Goal: Transaction & Acquisition: Purchase product/service

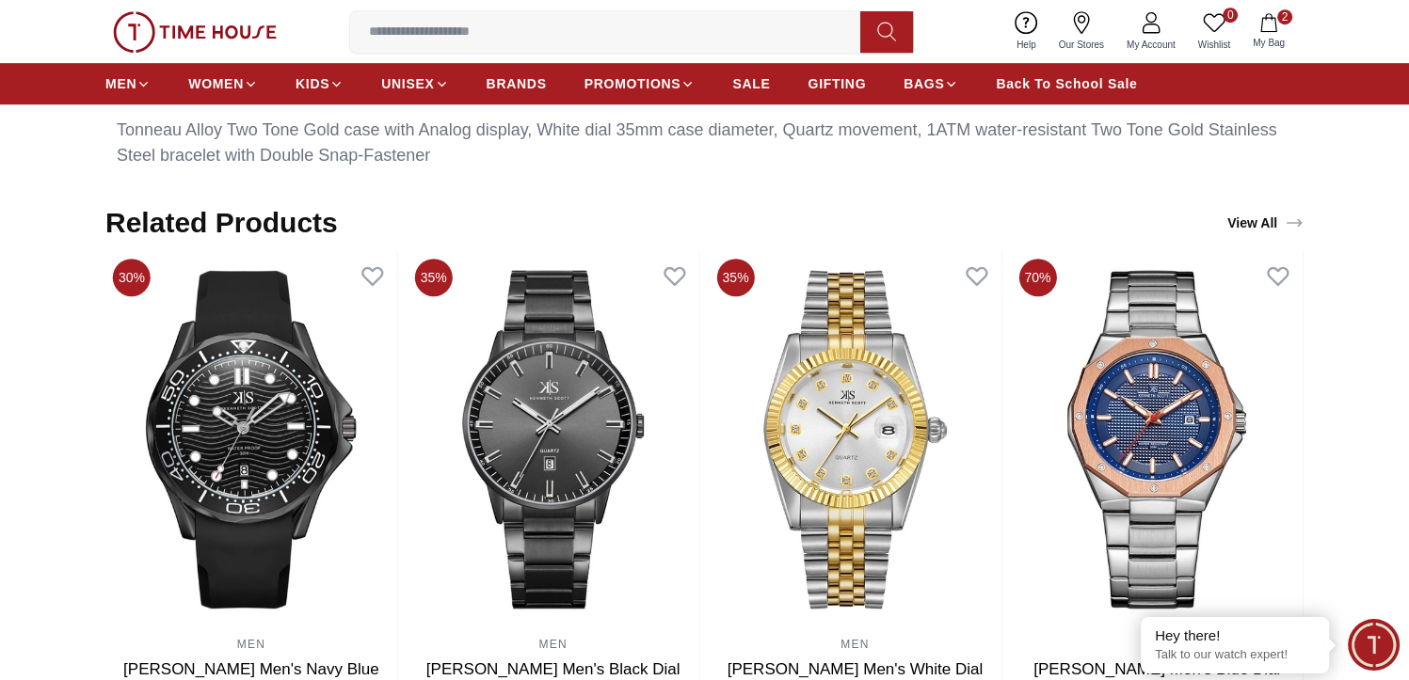
scroll to position [1177, 0]
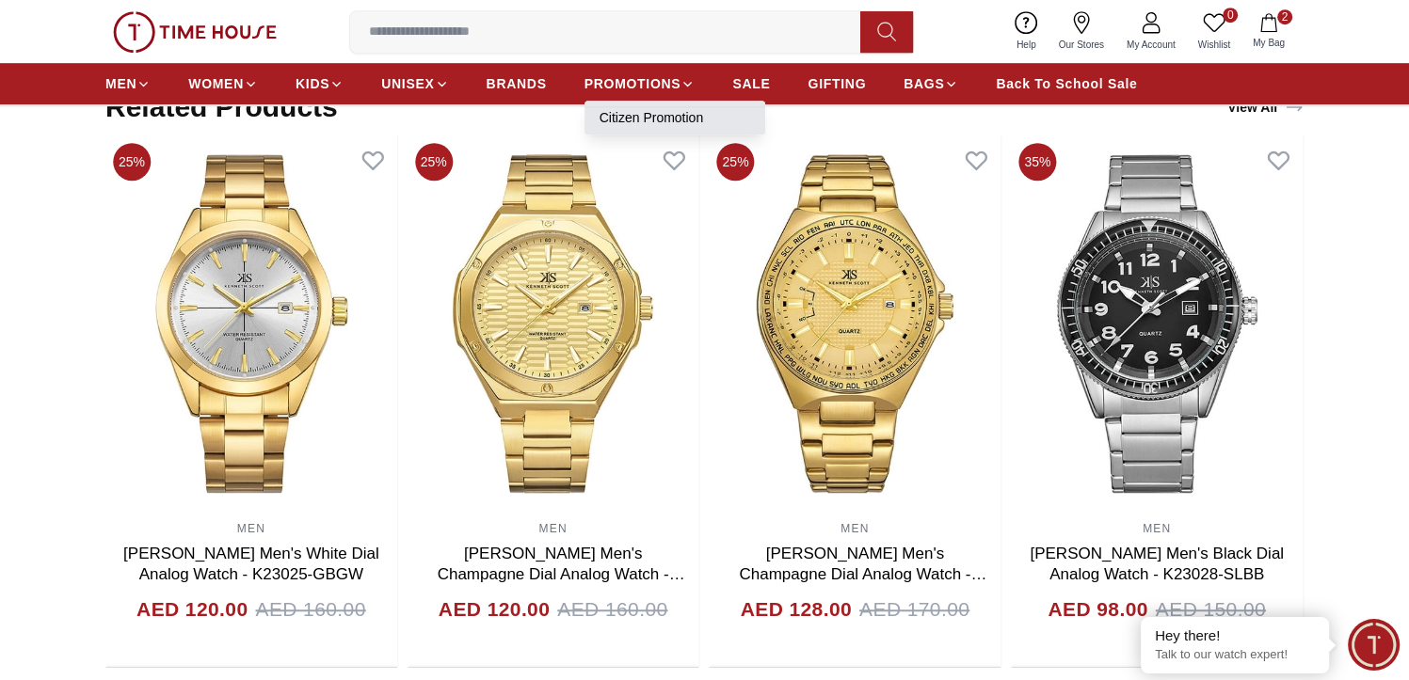
click at [674, 112] on link "Citizen Promotion" at bounding box center [675, 117] width 151 height 19
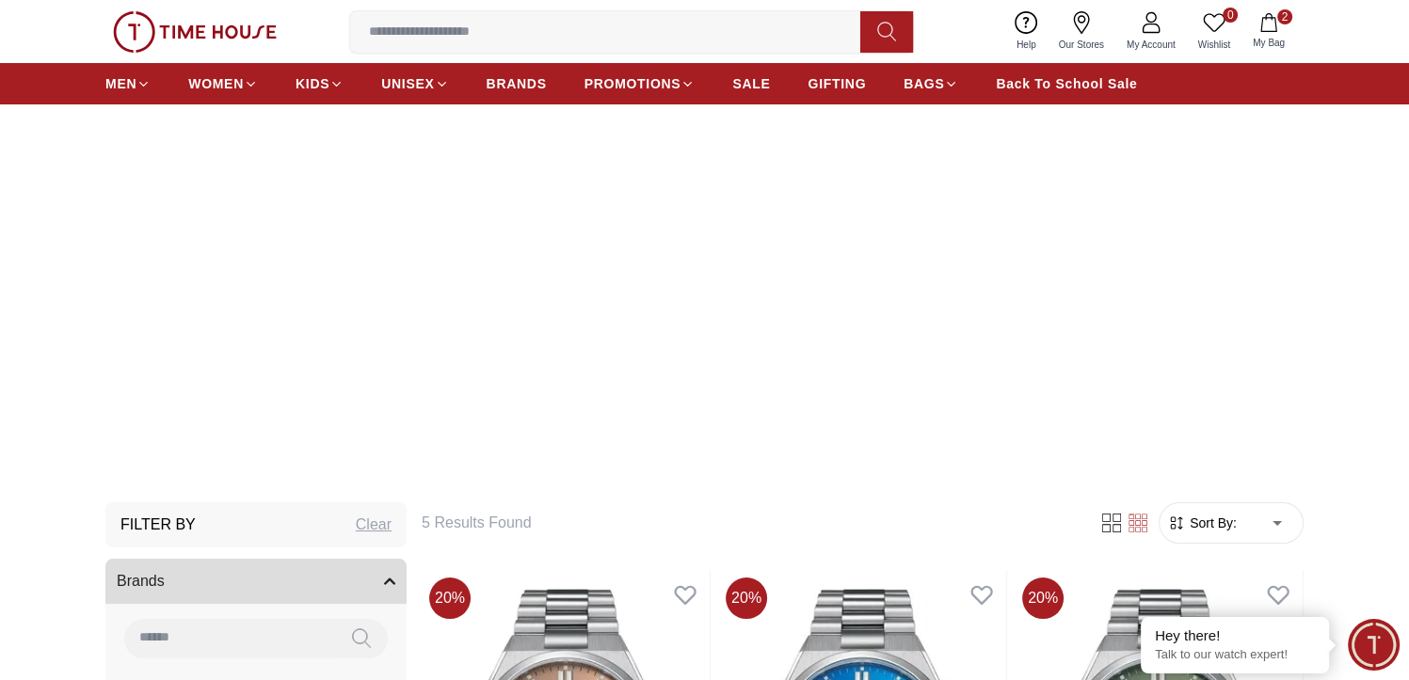
scroll to position [376, 0]
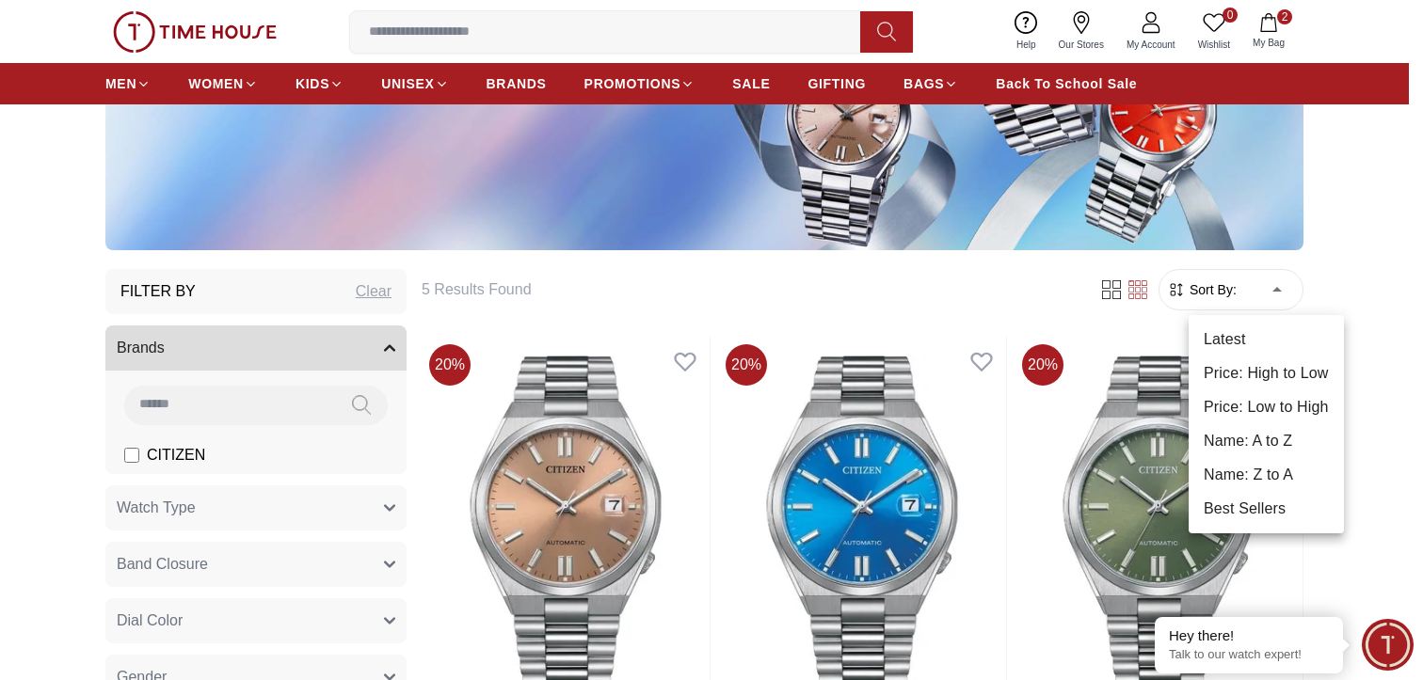
click at [1272, 398] on li "Price: Low to High" at bounding box center [1266, 408] width 155 height 34
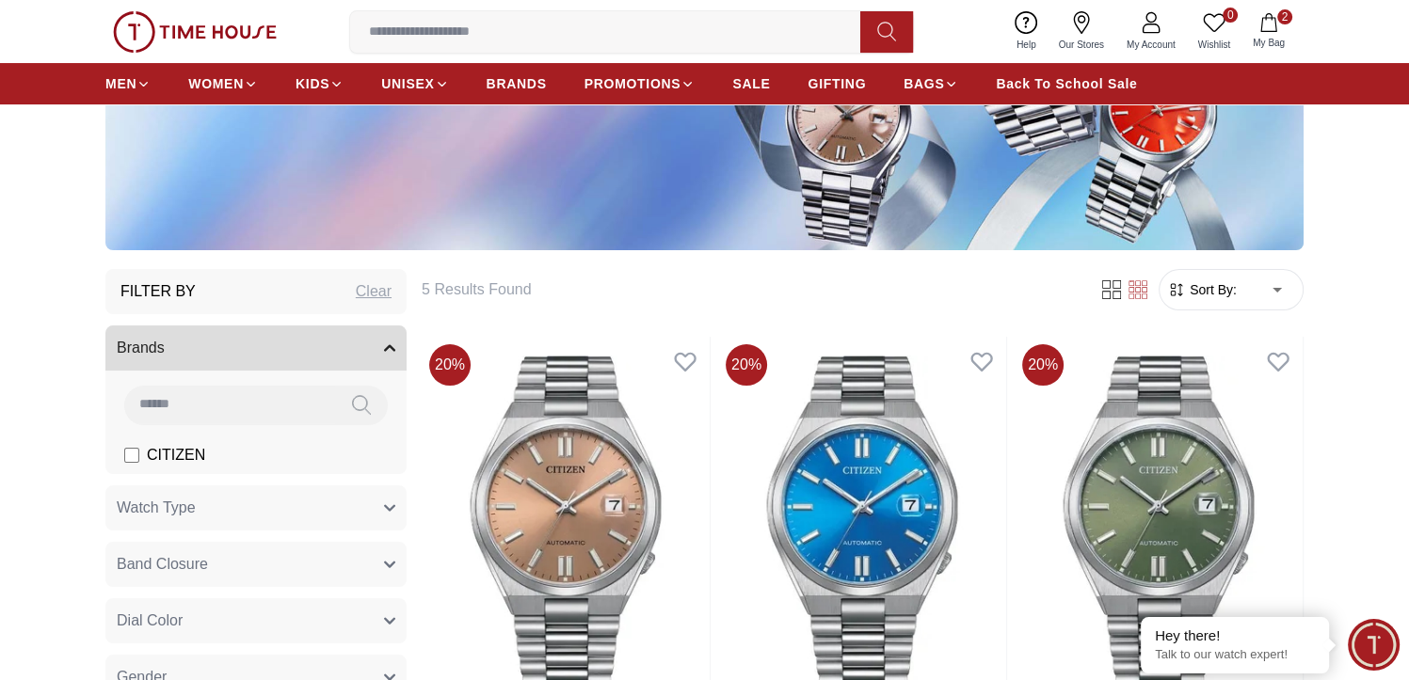
type input "*"
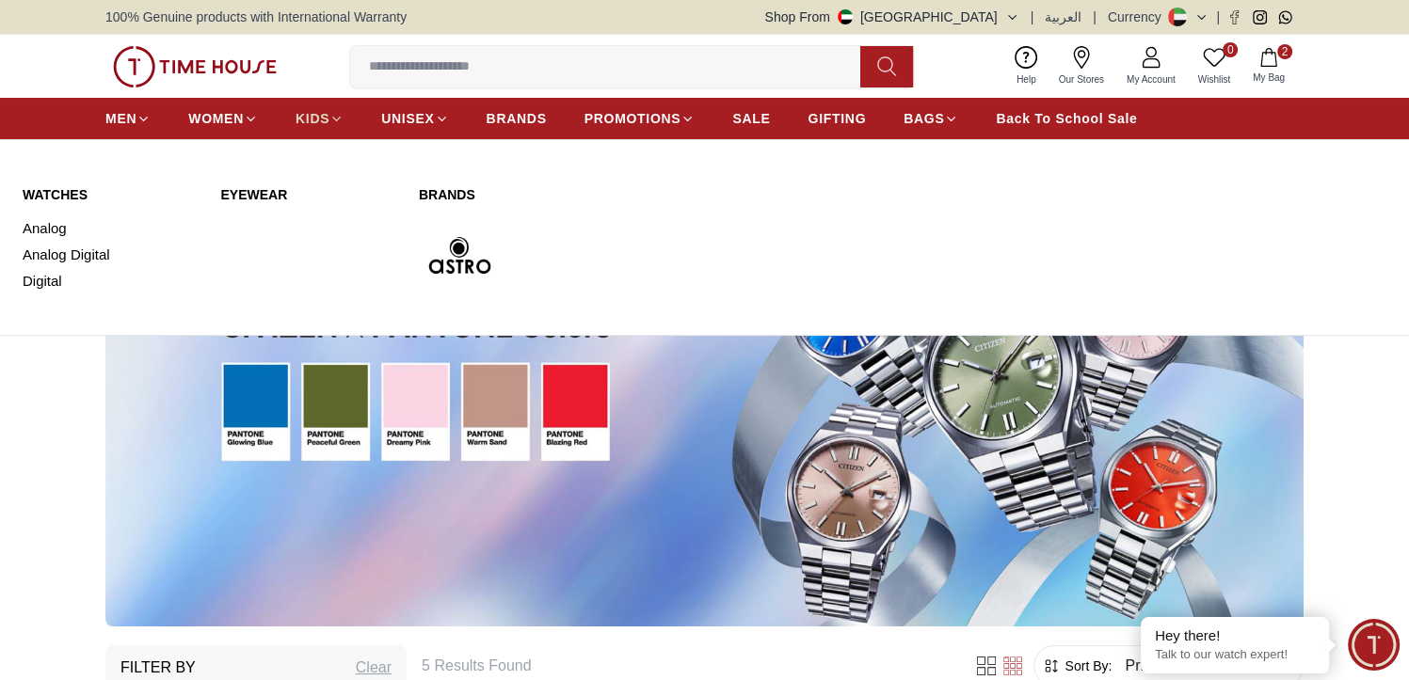
click at [302, 128] on link "KIDS" at bounding box center [320, 119] width 48 height 34
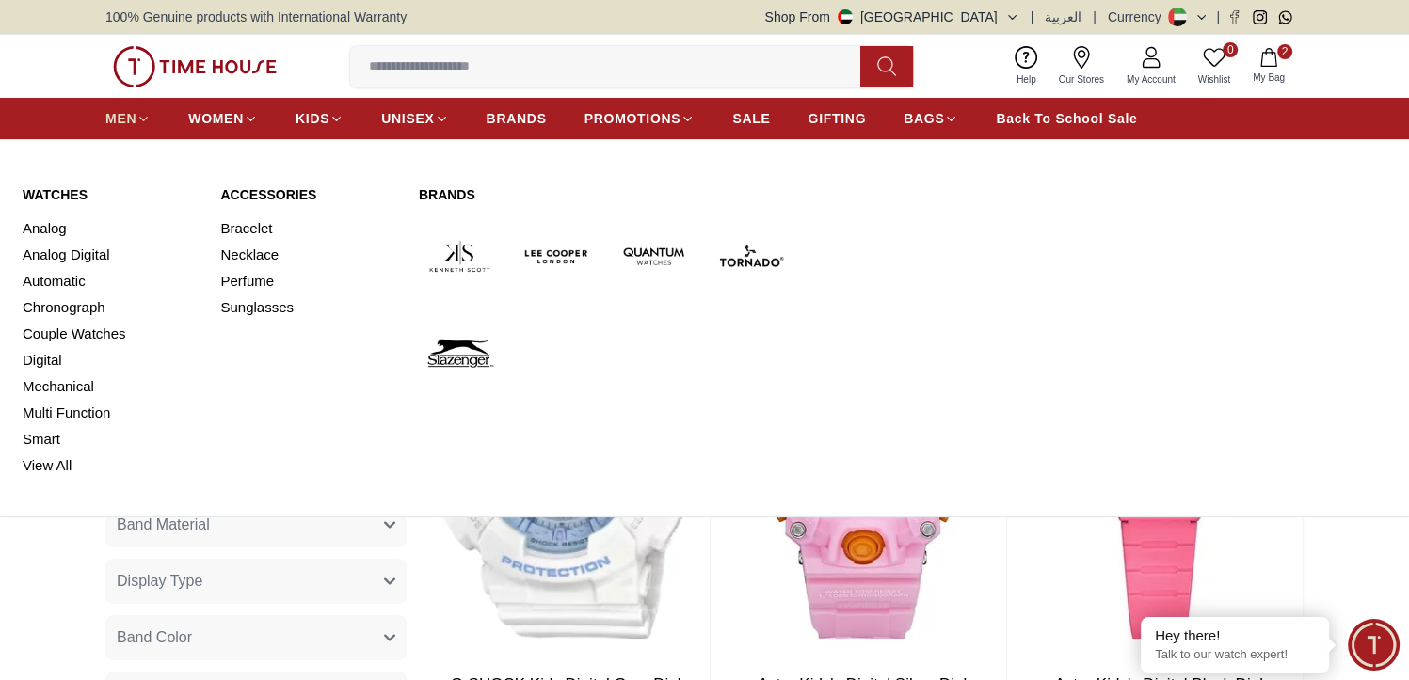
click at [134, 112] on span "MEN" at bounding box center [120, 118] width 31 height 19
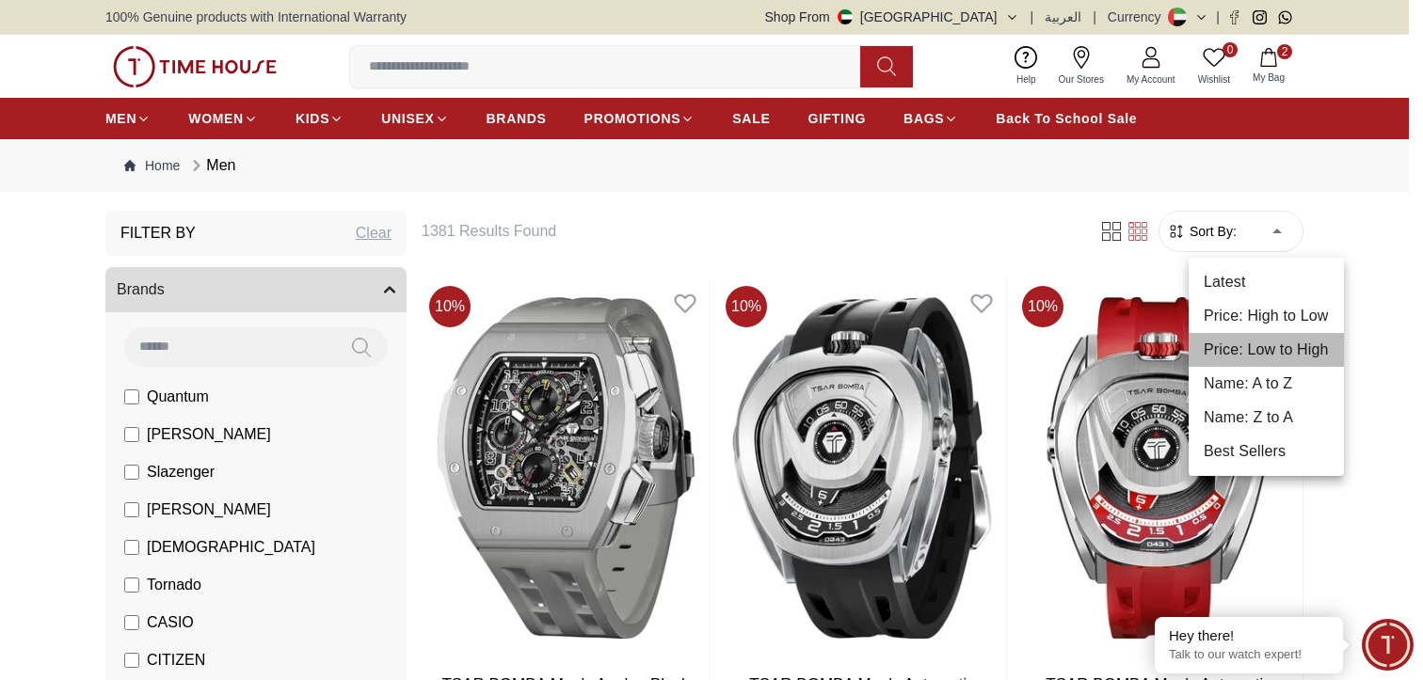
click at [1263, 348] on li "Price: Low to High" at bounding box center [1266, 350] width 155 height 34
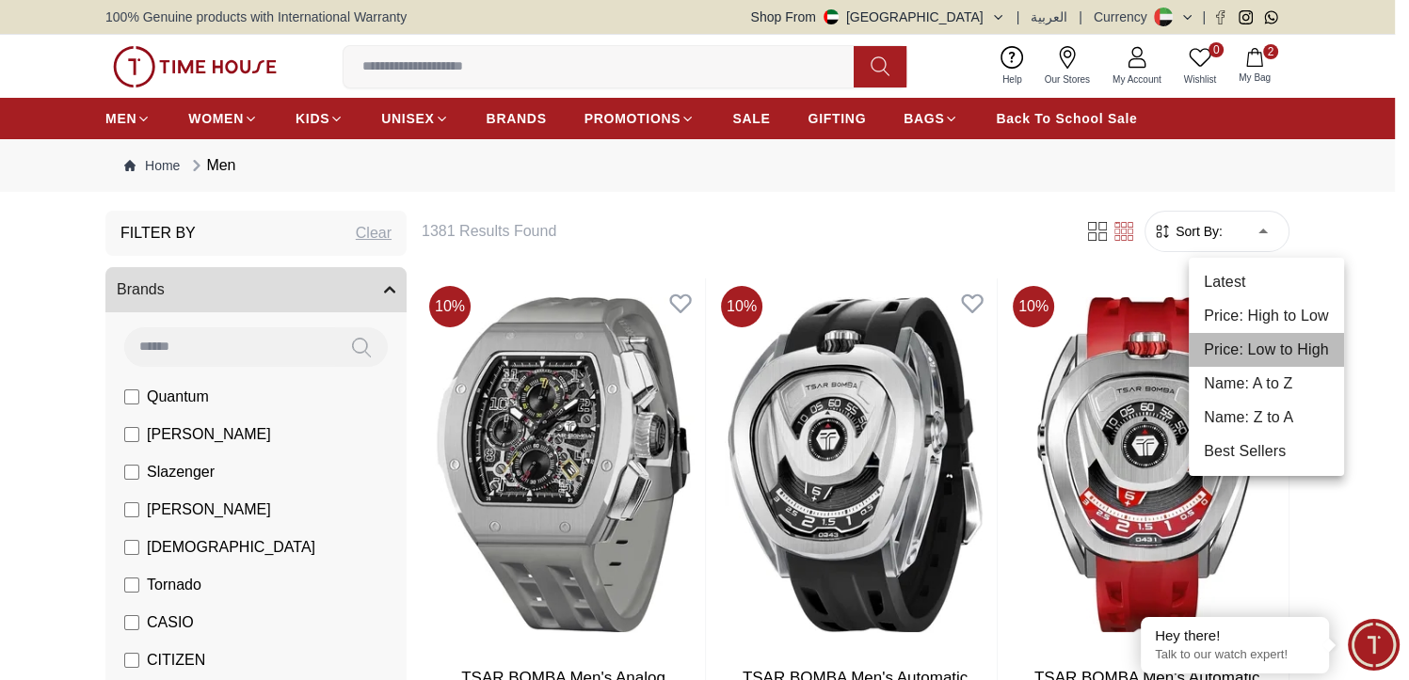
type input "*"
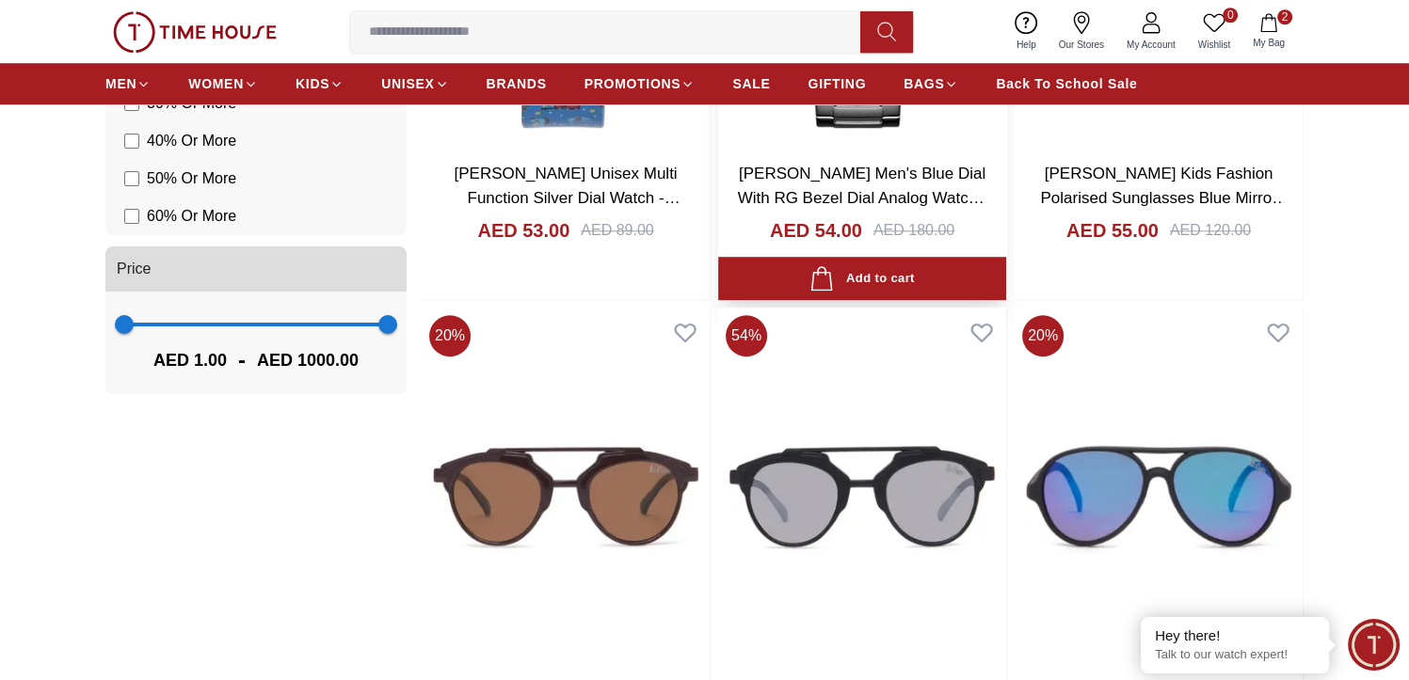
scroll to position [1600, 0]
